Goal: Navigation & Orientation: Find specific page/section

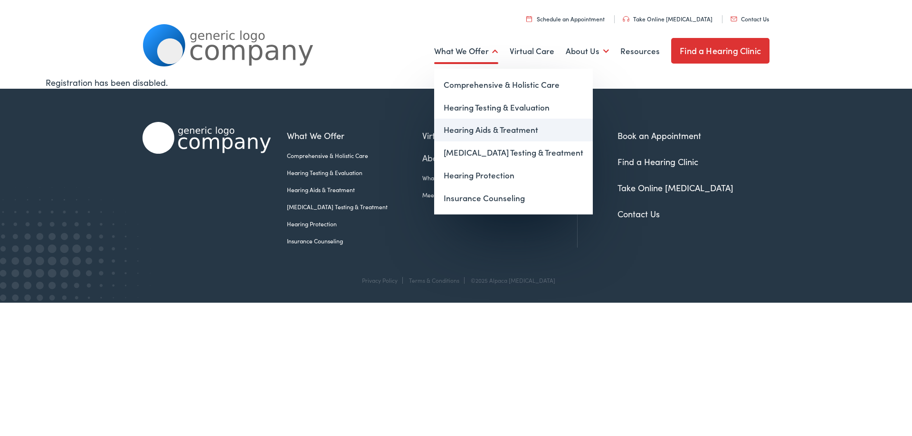
click at [482, 128] on link "Hearing Aids & Treatment" at bounding box center [513, 130] width 159 height 23
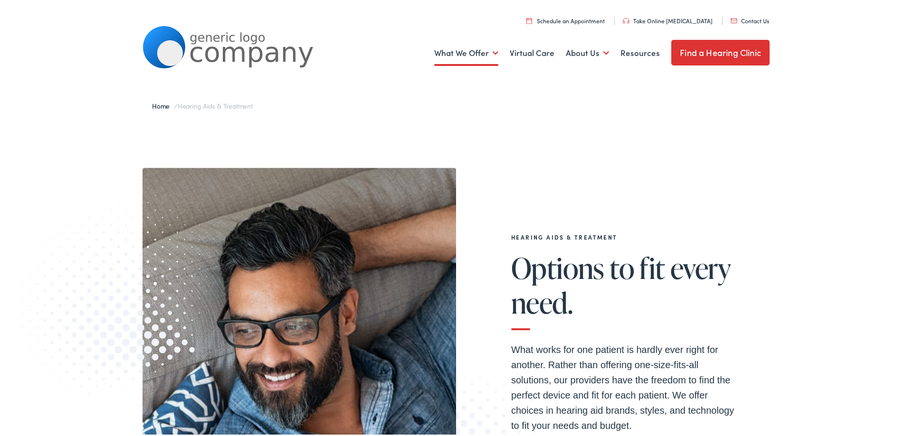
click at [154, 105] on link "Home" at bounding box center [163, 103] width 22 height 9
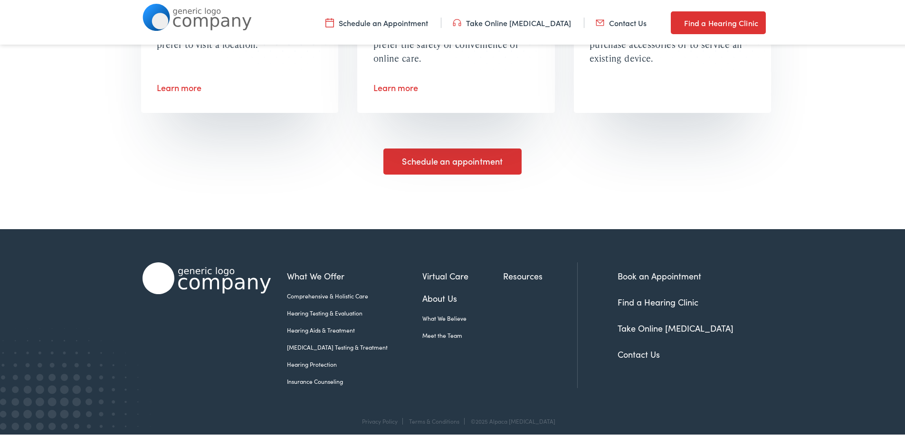
scroll to position [1766, 0]
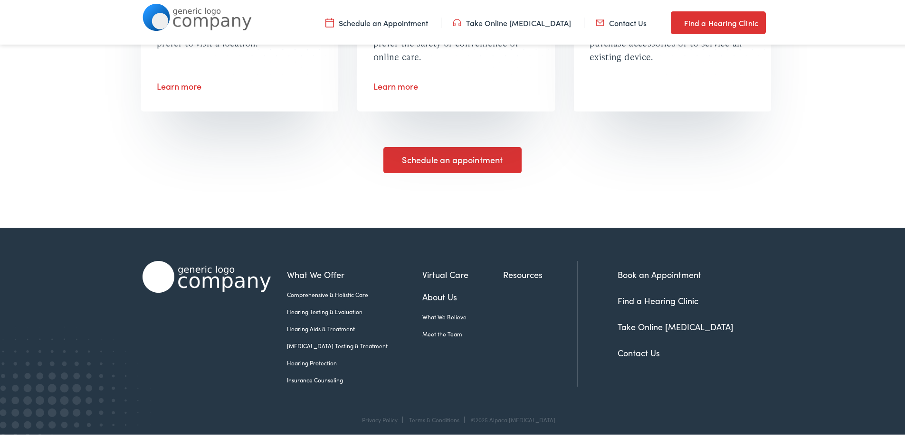
click at [643, 348] on link "Contact Us" at bounding box center [638, 351] width 42 height 12
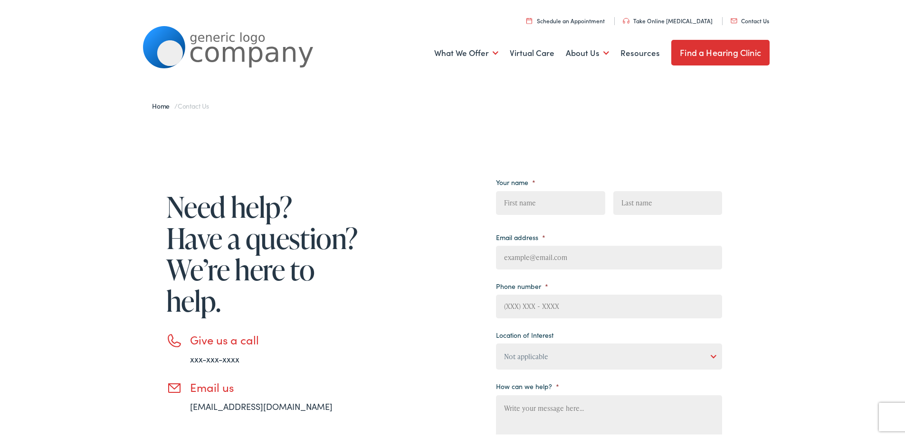
click at [227, 46] on img at bounding box center [227, 45] width 171 height 42
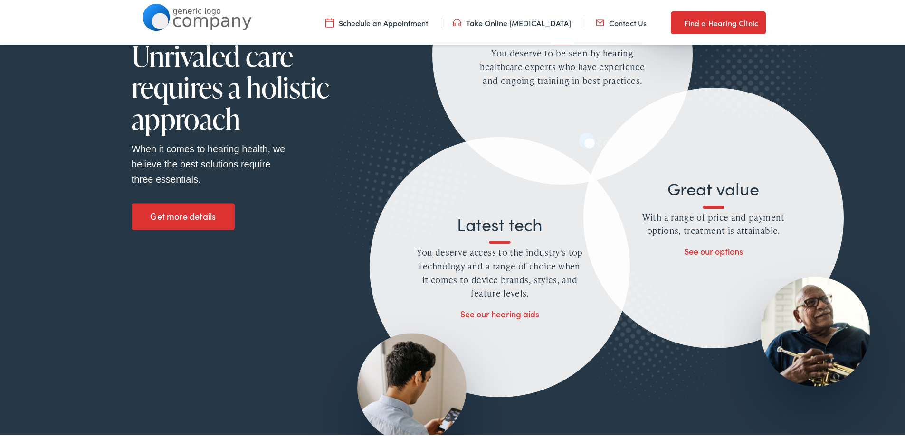
scroll to position [1045, 0]
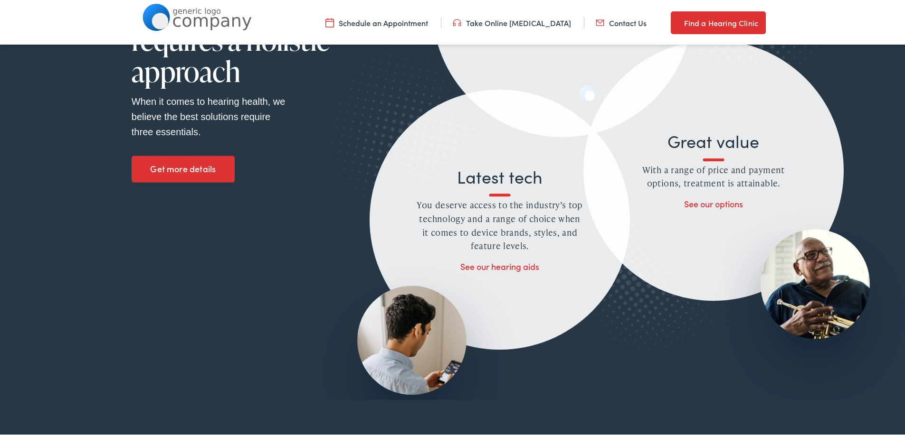
click at [487, 264] on link "See our hearing aids" at bounding box center [499, 265] width 79 height 12
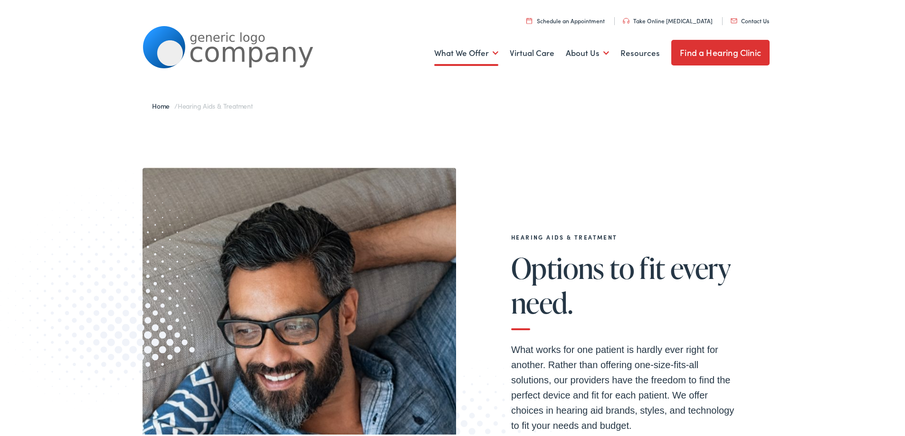
click at [161, 104] on link "Home" at bounding box center [163, 103] width 22 height 9
